Goal: Transaction & Acquisition: Book appointment/travel/reservation

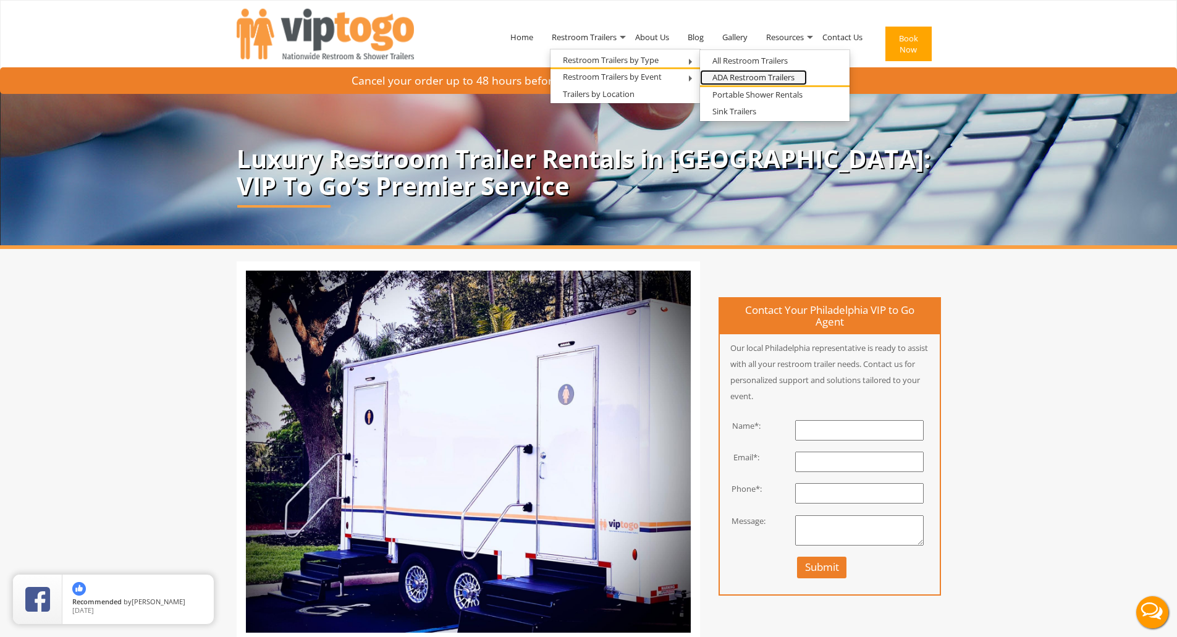
click at [753, 76] on link "ADA Restroom Trailers" at bounding box center [753, 77] width 107 height 15
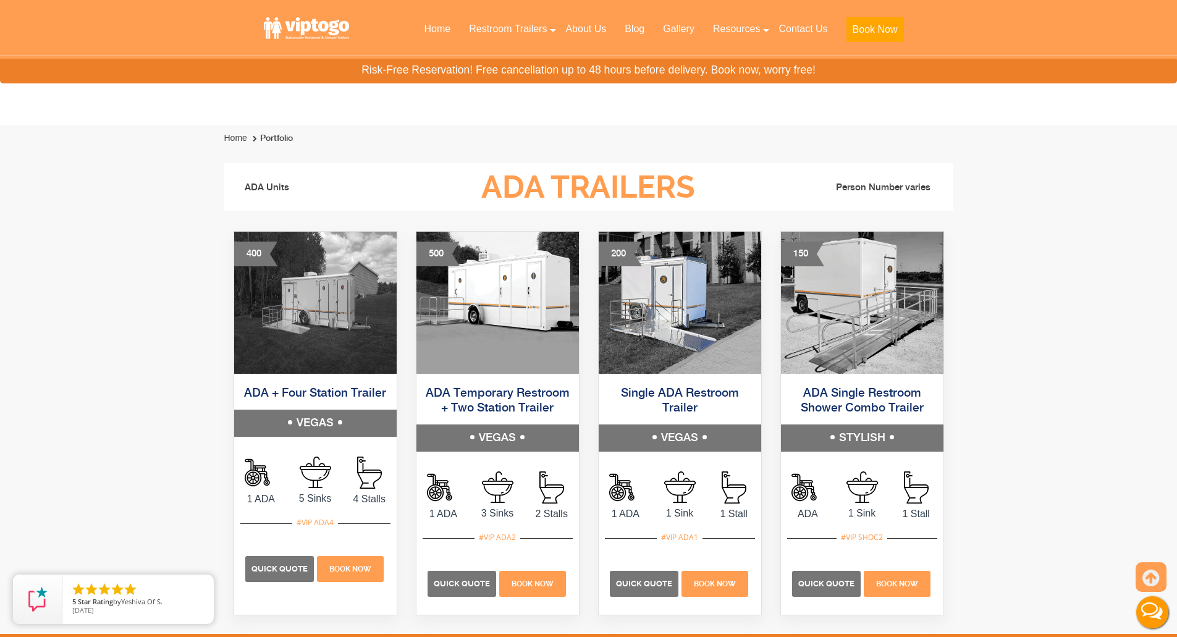
scroll to position [618, 0]
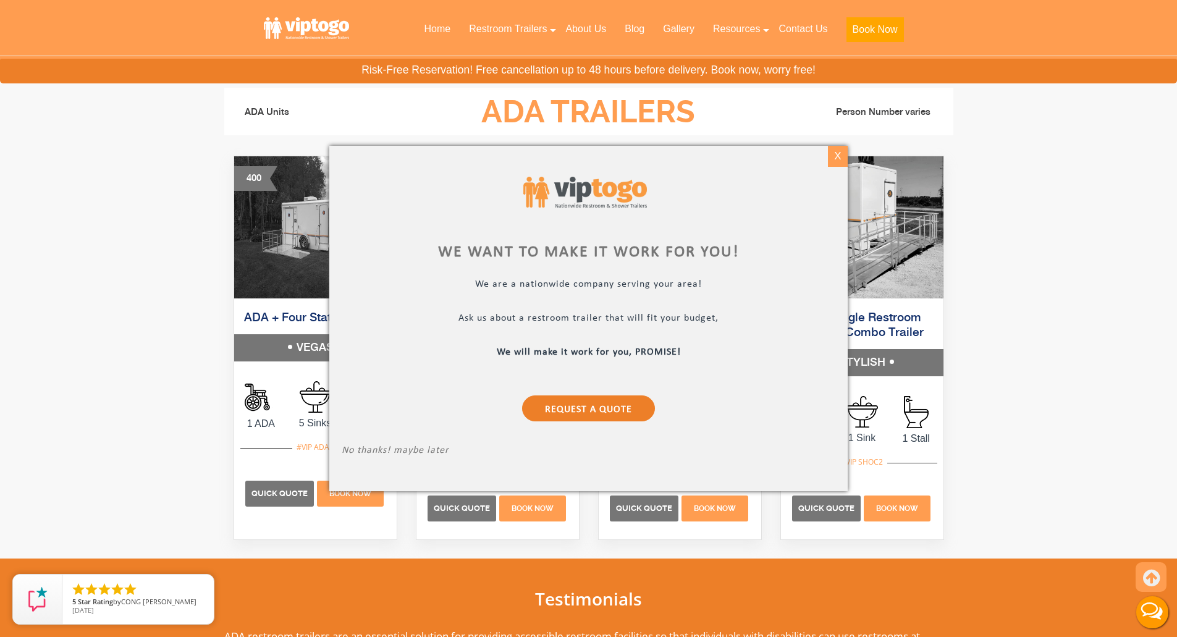
click at [844, 162] on div "X" at bounding box center [837, 156] width 19 height 21
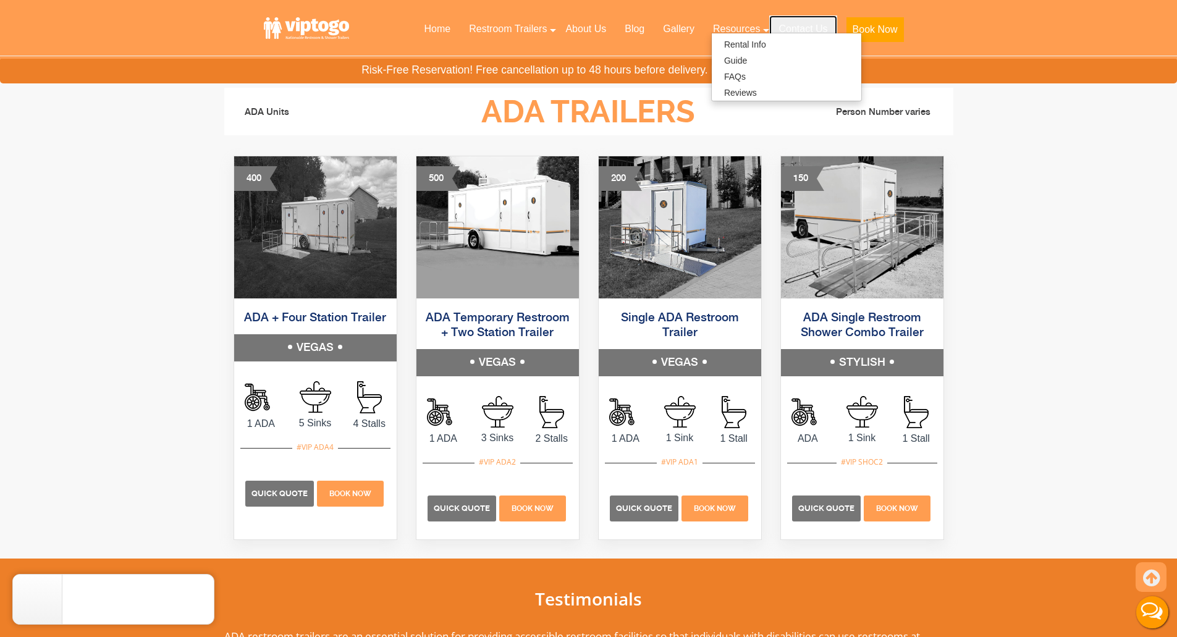
click at [807, 22] on link "Contact Us" at bounding box center [802, 28] width 67 height 27
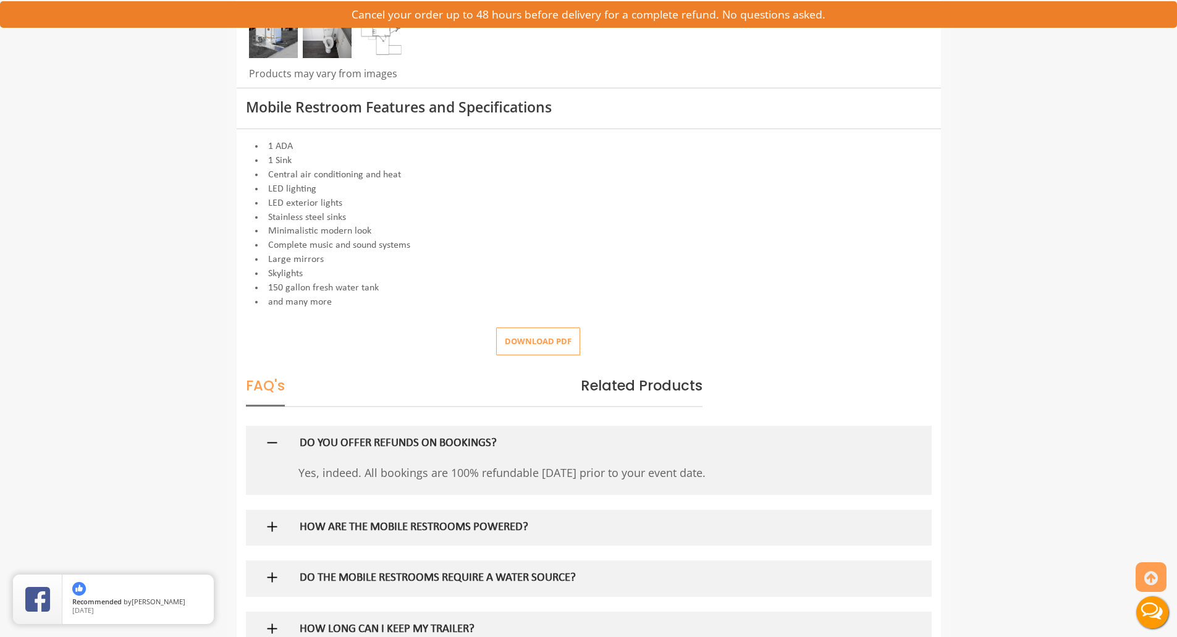
scroll to position [618, 0]
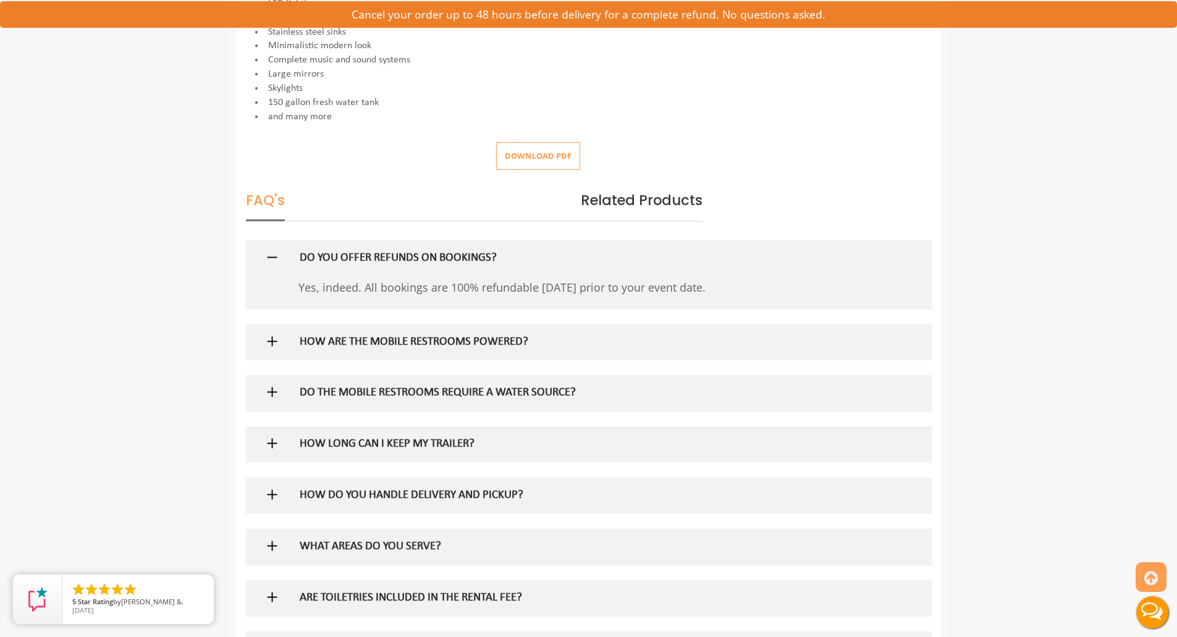
click at [266, 402] on div at bounding box center [588, 393] width 667 height 36
click at [268, 396] on img at bounding box center [272, 391] width 15 height 15
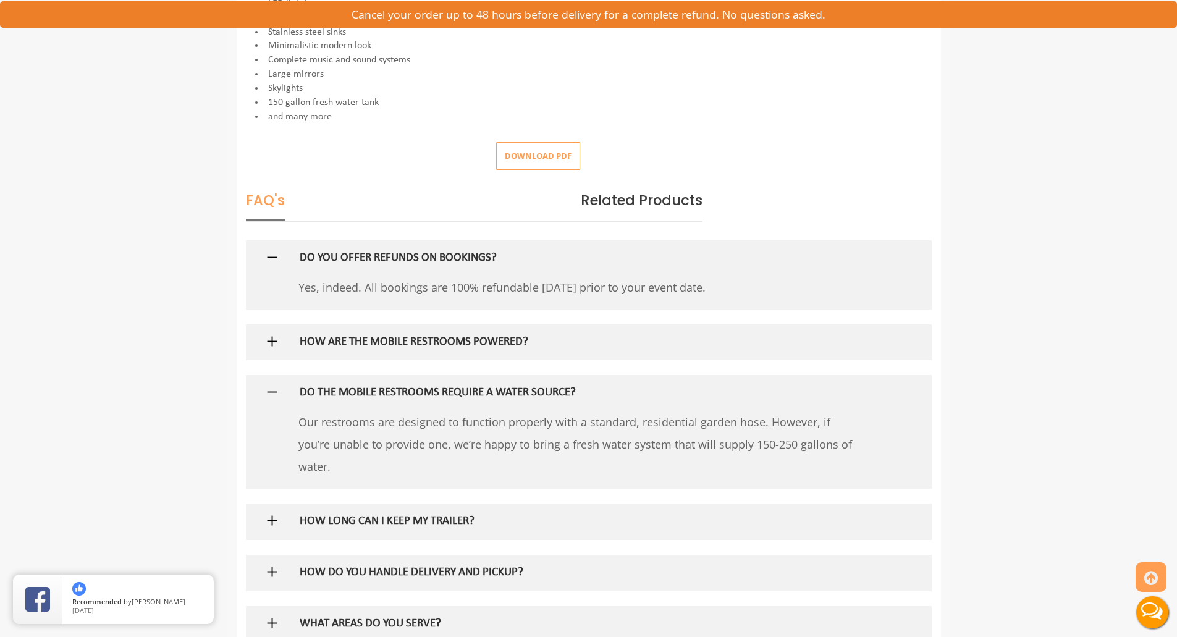
click at [268, 396] on img at bounding box center [272, 391] width 15 height 15
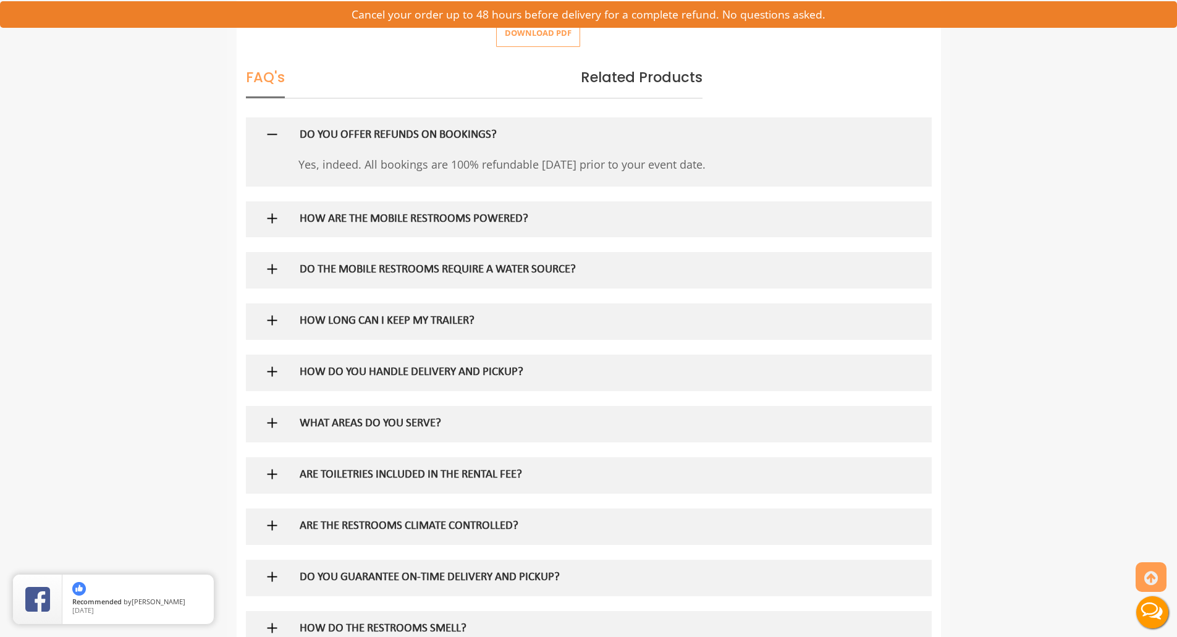
scroll to position [742, 0]
click at [274, 320] on img at bounding box center [272, 319] width 15 height 15
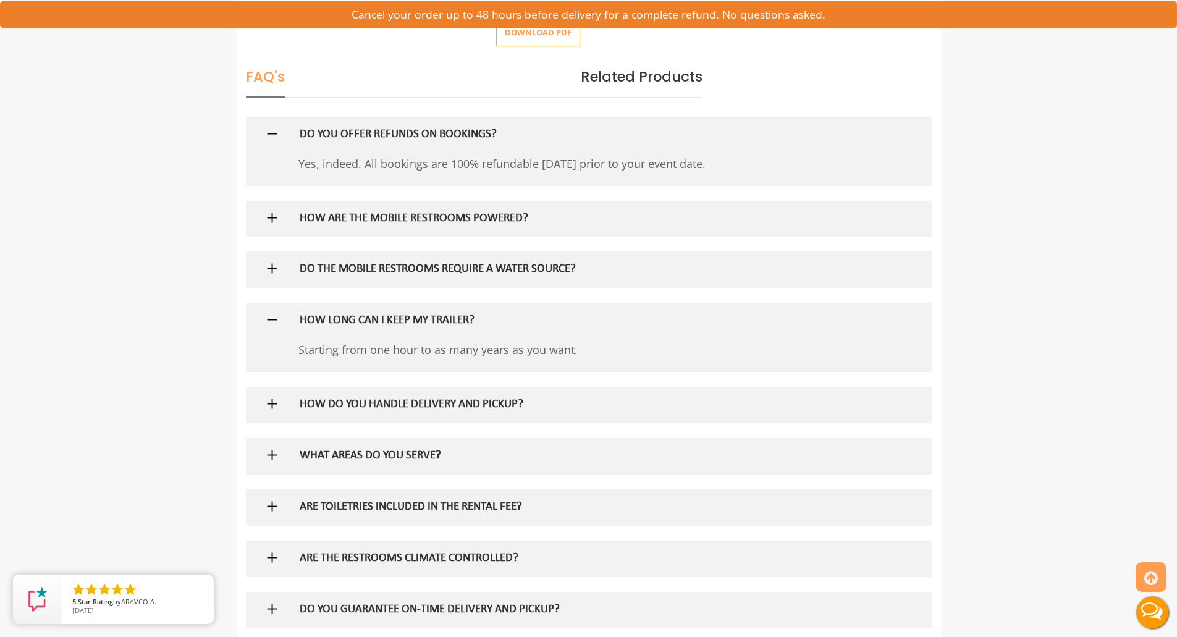
click at [274, 320] on img at bounding box center [272, 319] width 15 height 15
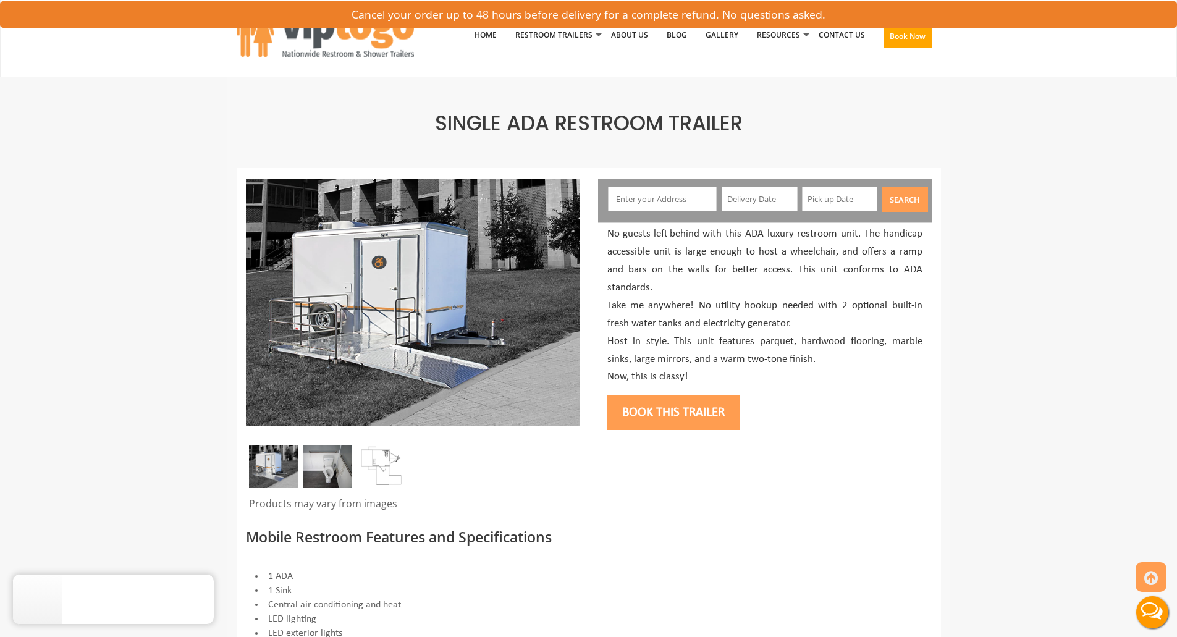
scroll to position [0, 0]
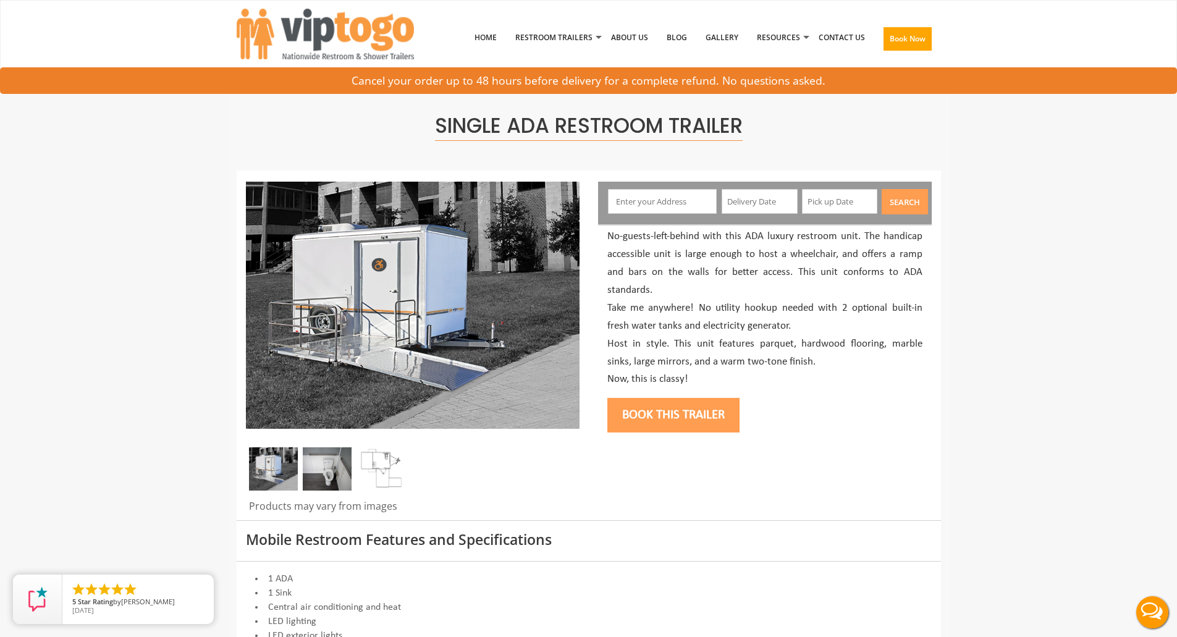
click at [646, 185] on div "Search" at bounding box center [765, 203] width 334 height 43
click at [647, 197] on input "text" at bounding box center [662, 201] width 109 height 25
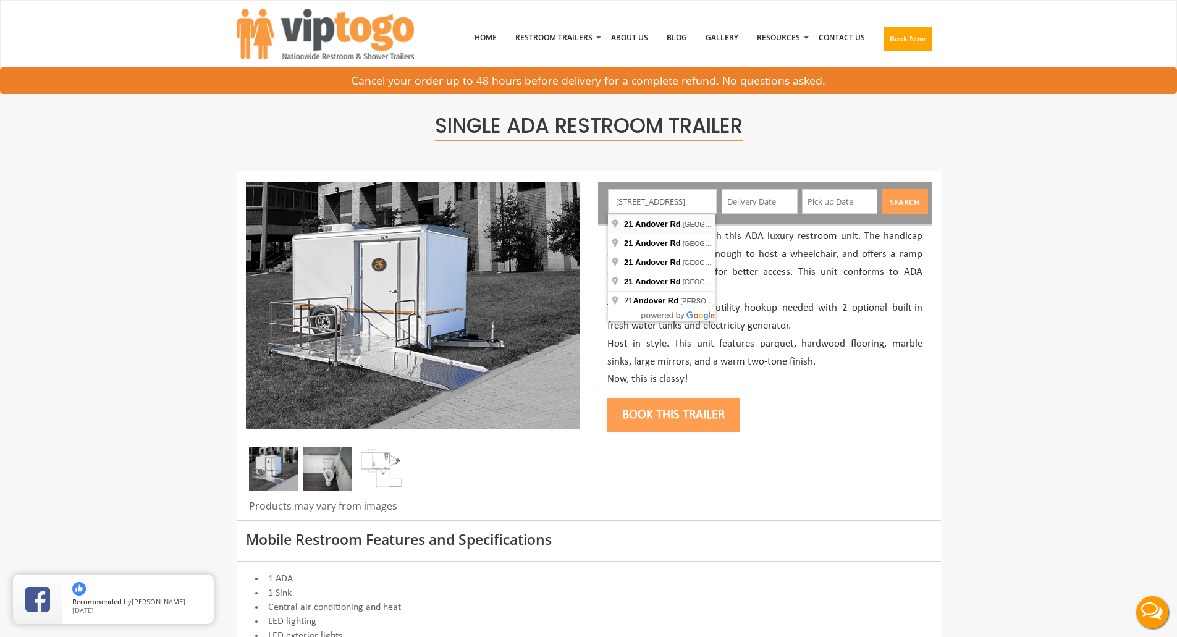
type input "21 Andover Rd, Haverford, PA, USA"
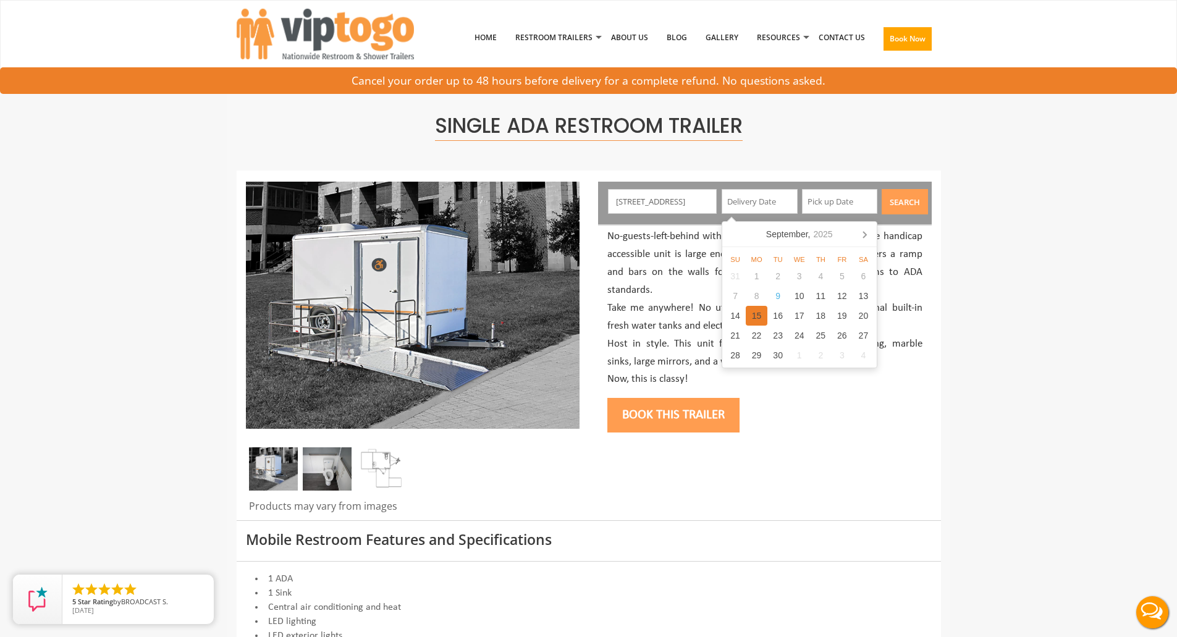
click at [752, 313] on div "15" at bounding box center [757, 316] width 22 height 20
type input "09/15/2025"
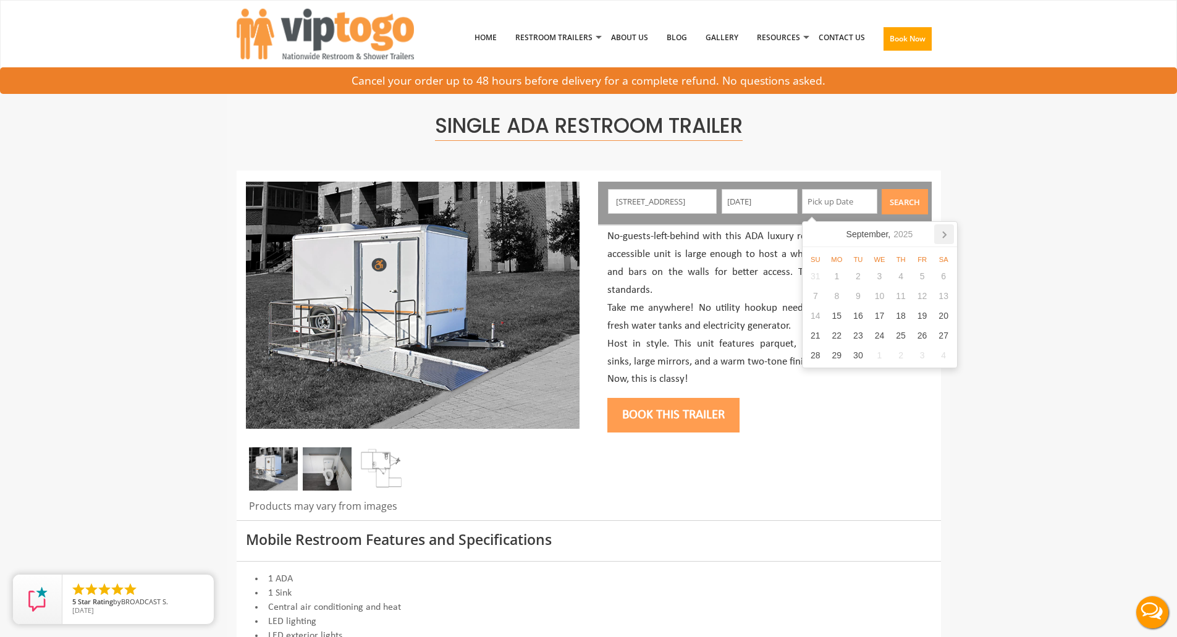
click at [942, 235] on icon at bounding box center [944, 234] width 20 height 20
click at [923, 331] on div "27" at bounding box center [923, 336] width 22 height 20
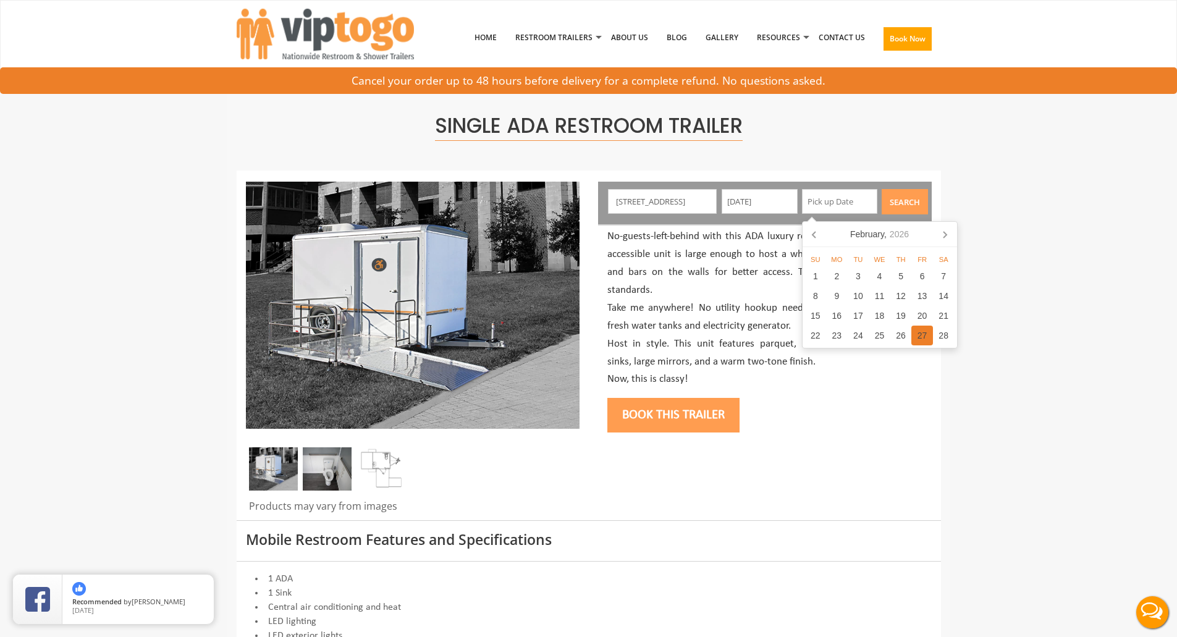
type input "02/27/2026"
click at [910, 191] on button "Search" at bounding box center [905, 201] width 46 height 25
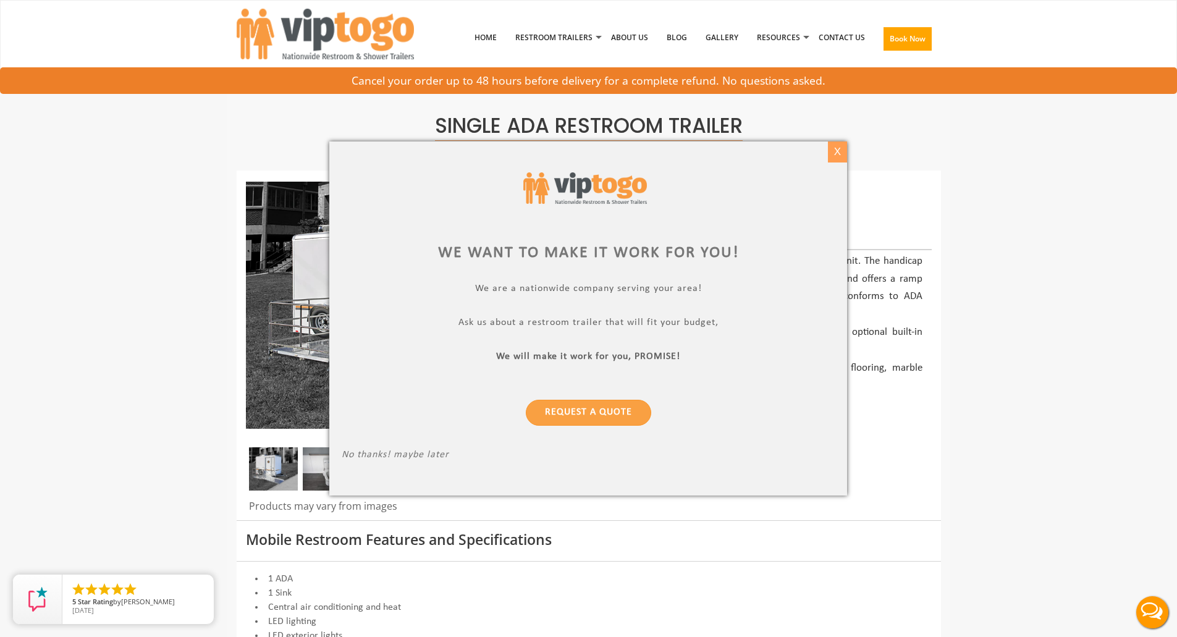
click at [835, 150] on div "X" at bounding box center [837, 152] width 19 height 21
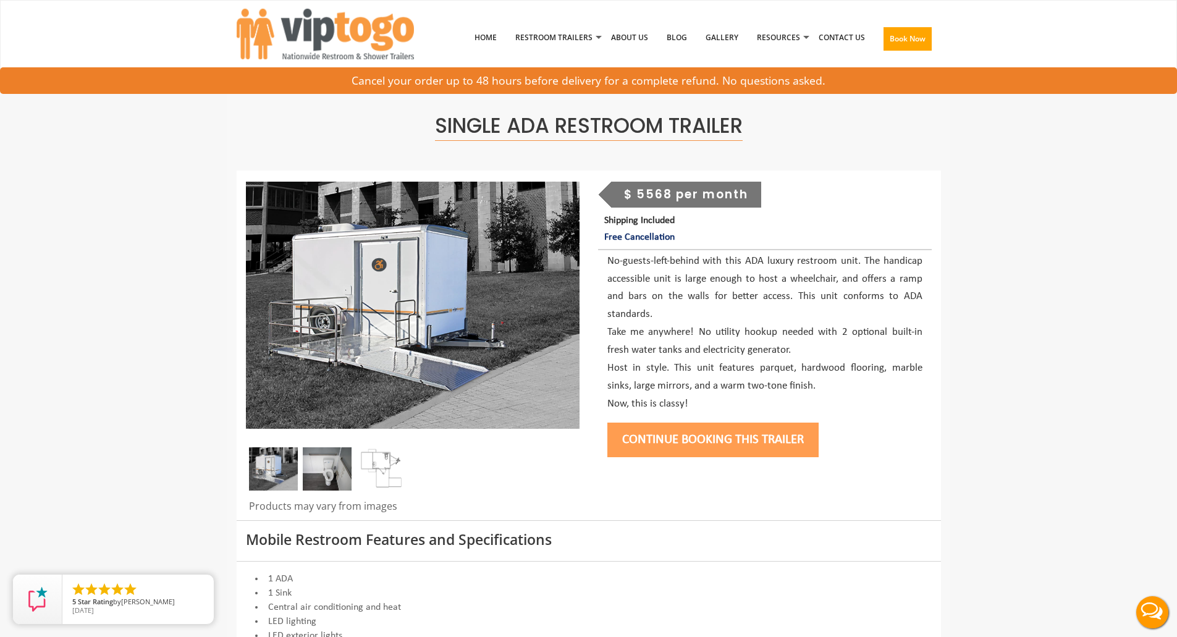
click at [261, 473] on img at bounding box center [273, 468] width 49 height 43
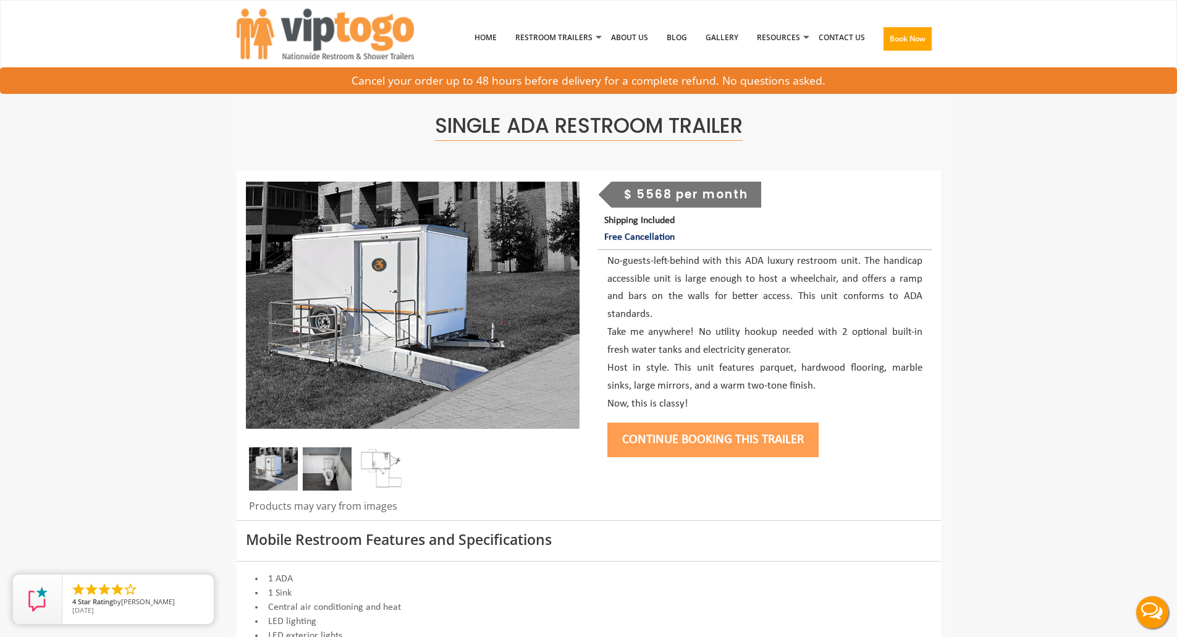
click at [887, 373] on p "No-guests-left-behind with this ADA luxury restroom unit. The handicap accessib…" at bounding box center [765, 333] width 315 height 161
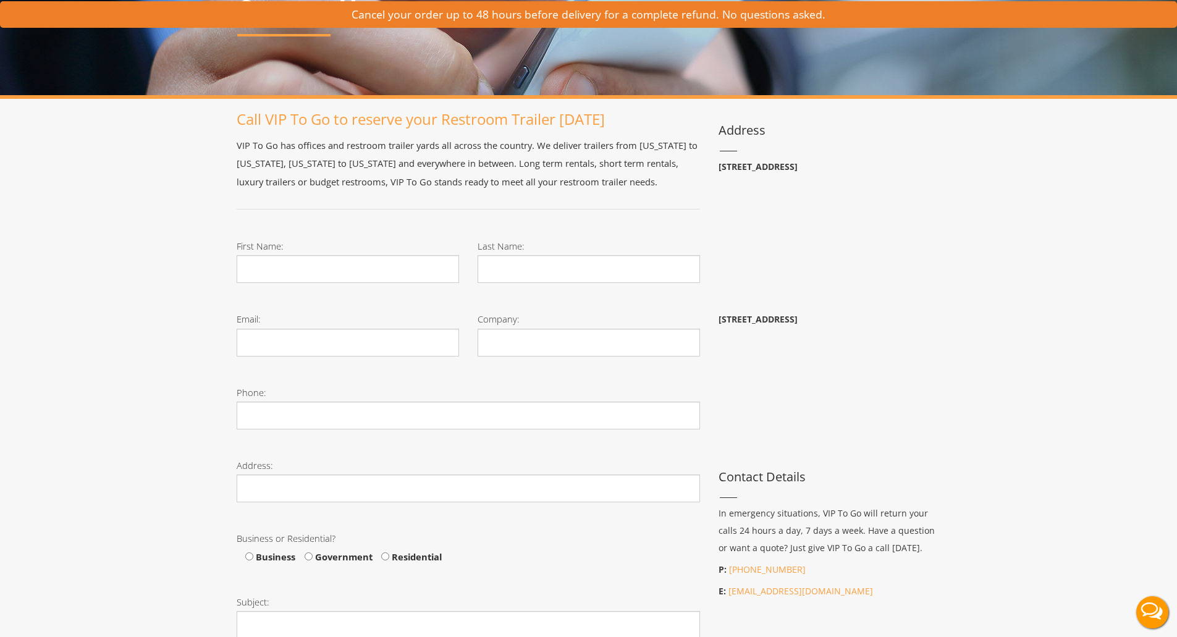
scroll to position [247, 0]
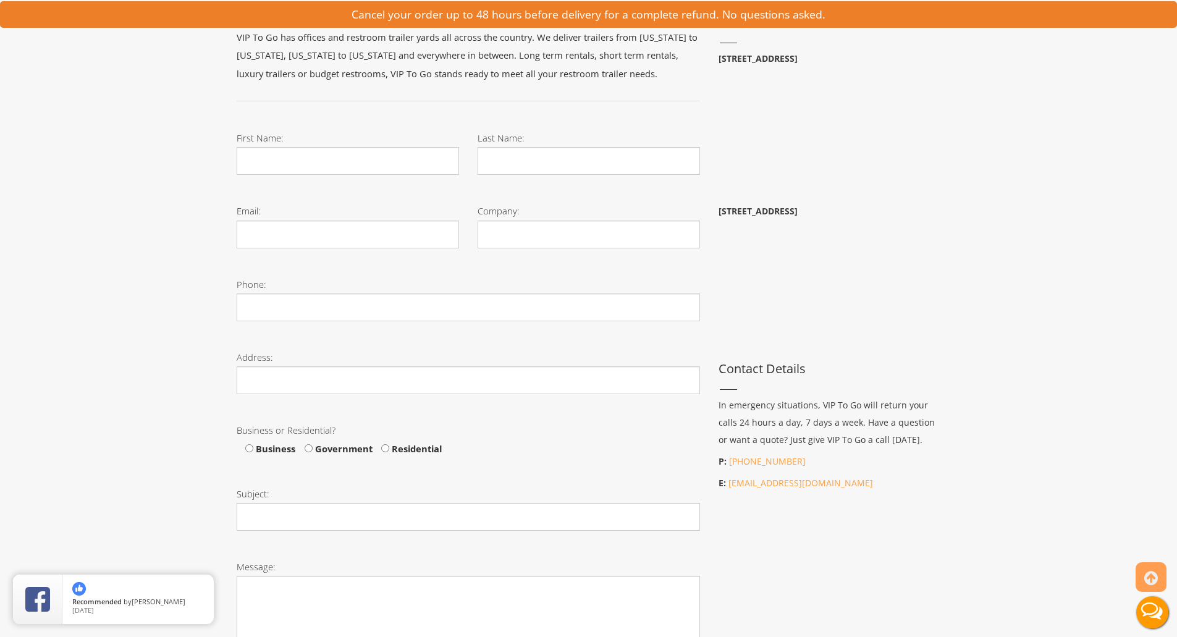
click at [1012, 361] on div "Toggle navigation VIPTOGO Home Restroom Trailers Restroom Trailers by Type All …" at bounding box center [588, 420] width 1177 height 1334
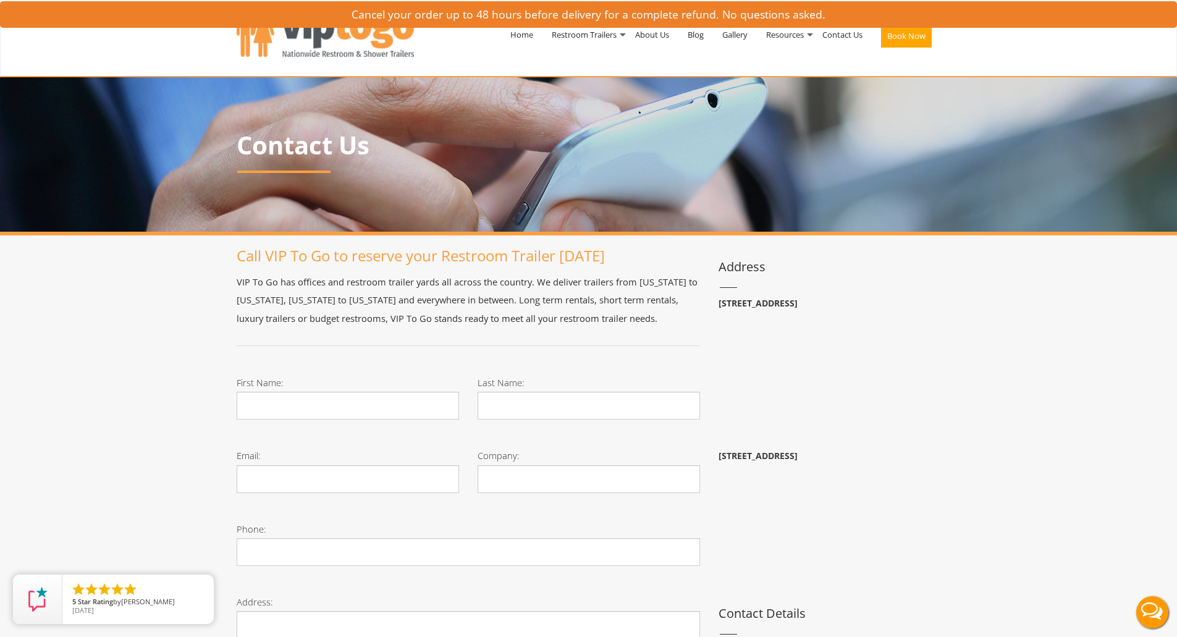
scroll to position [0, 0]
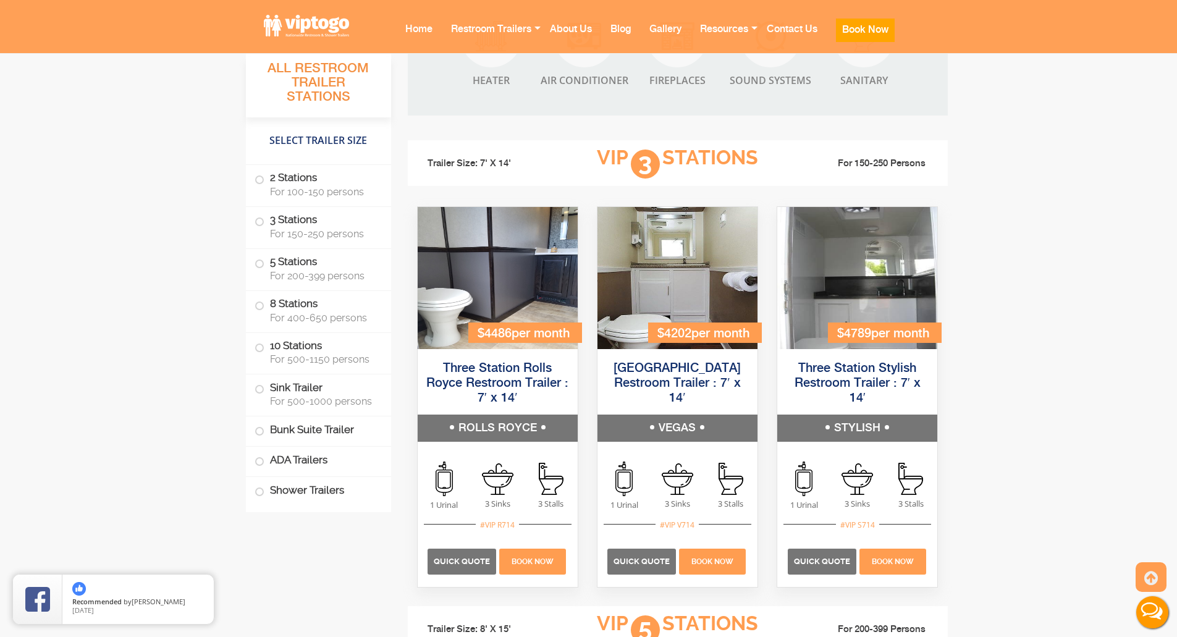
scroll to position [1051, 0]
